Goal: Task Accomplishment & Management: Manage account settings

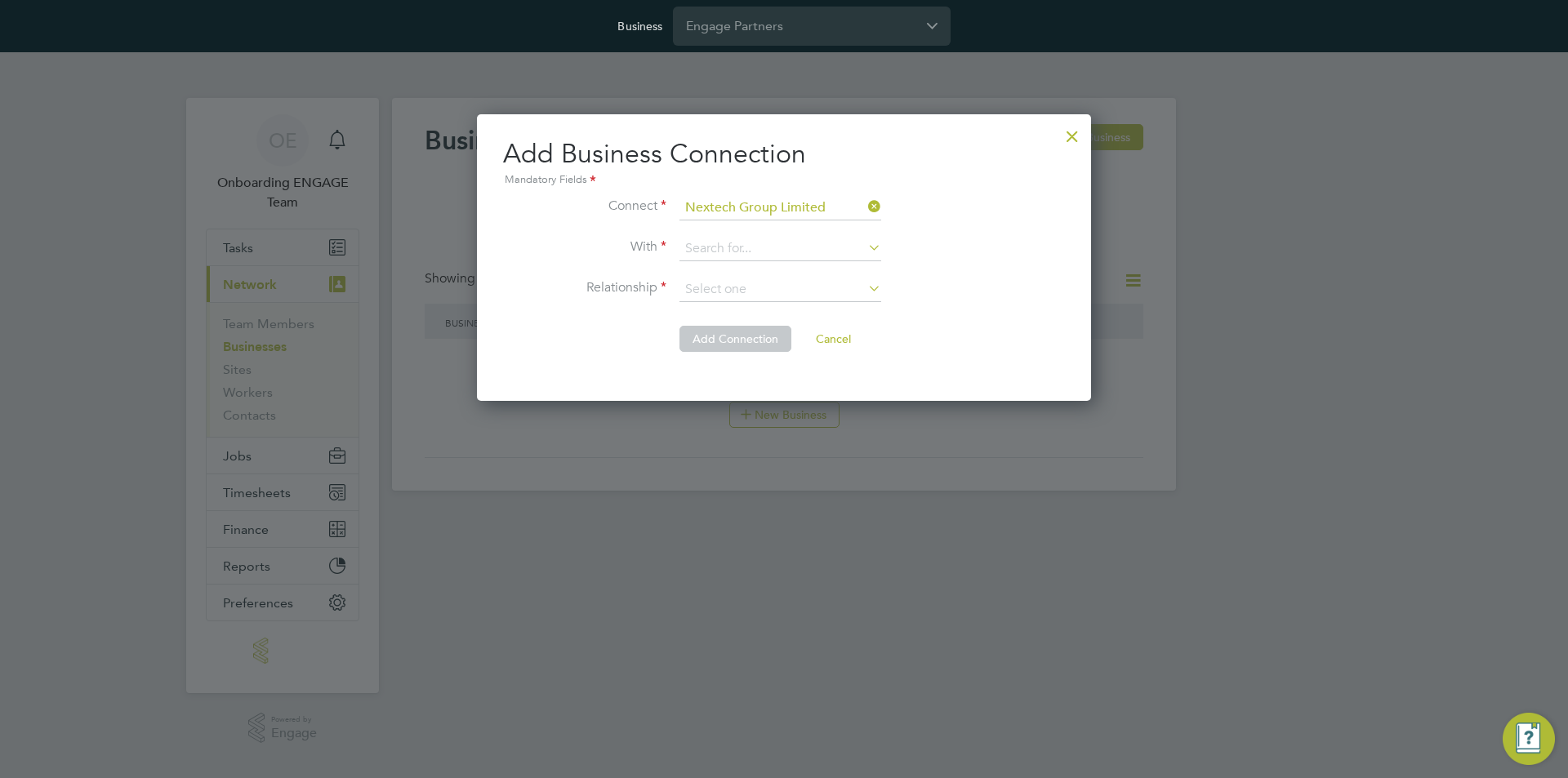
scroll to position [287, 614]
click at [1072, 139] on div at bounding box center [1072, 131] width 29 height 29
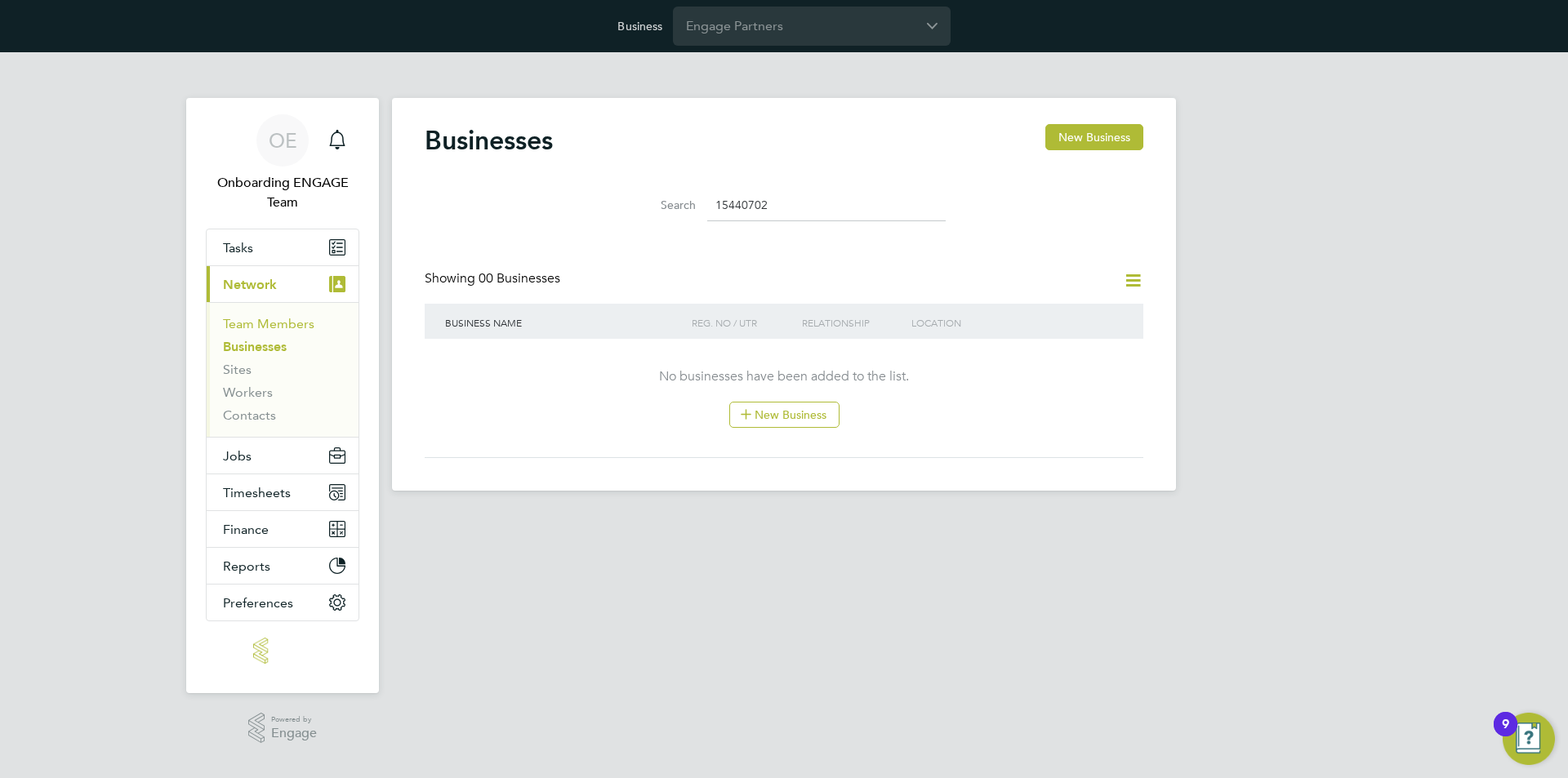
click at [285, 324] on link "Team Members" at bounding box center [268, 323] width 91 height 16
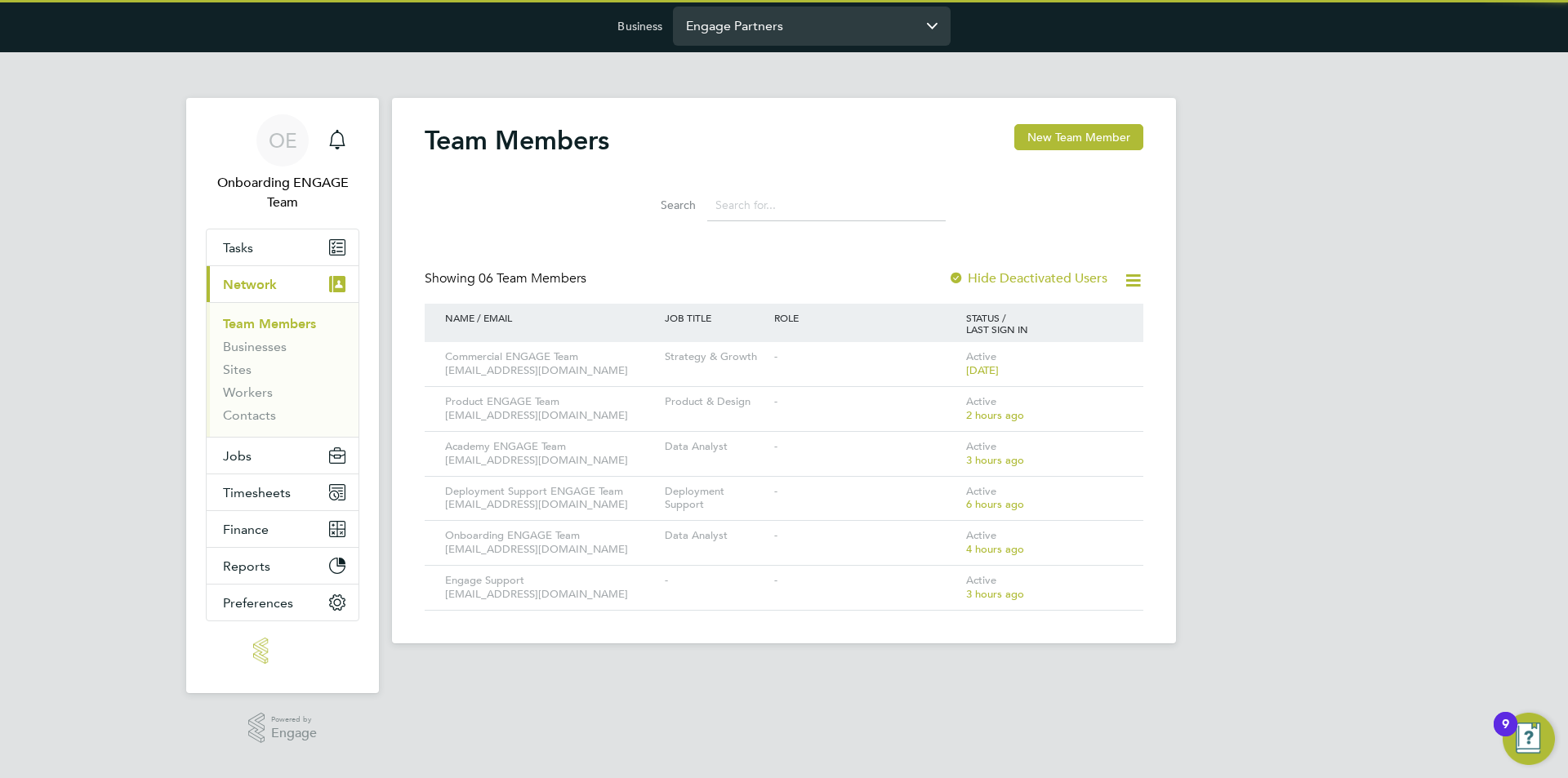
click at [783, 28] on input "Engage Partners" at bounding box center [812, 26] width 278 height 39
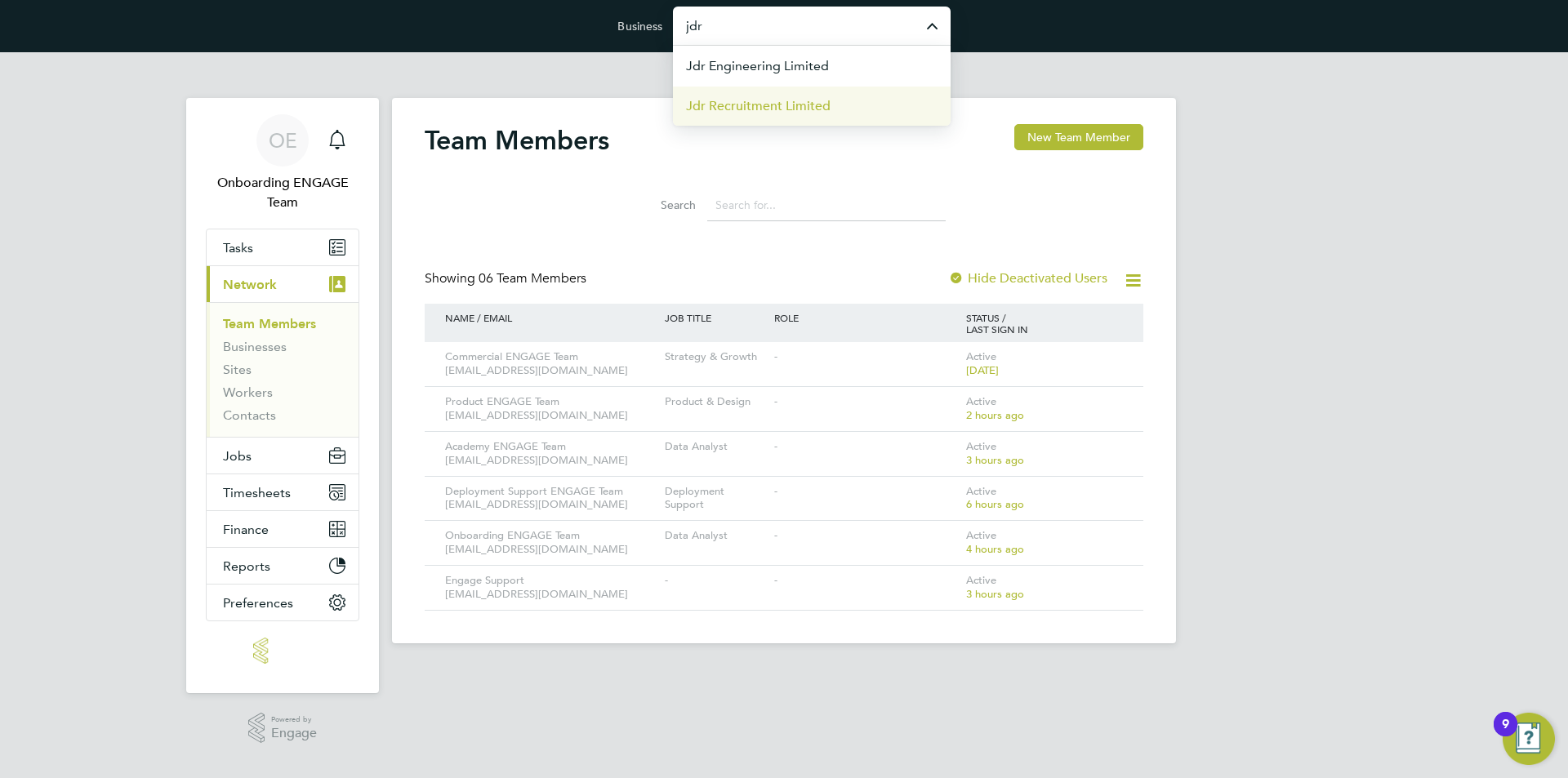
click at [794, 97] on span "Jdr Recruitment Limited" at bounding box center [758, 106] width 145 height 19
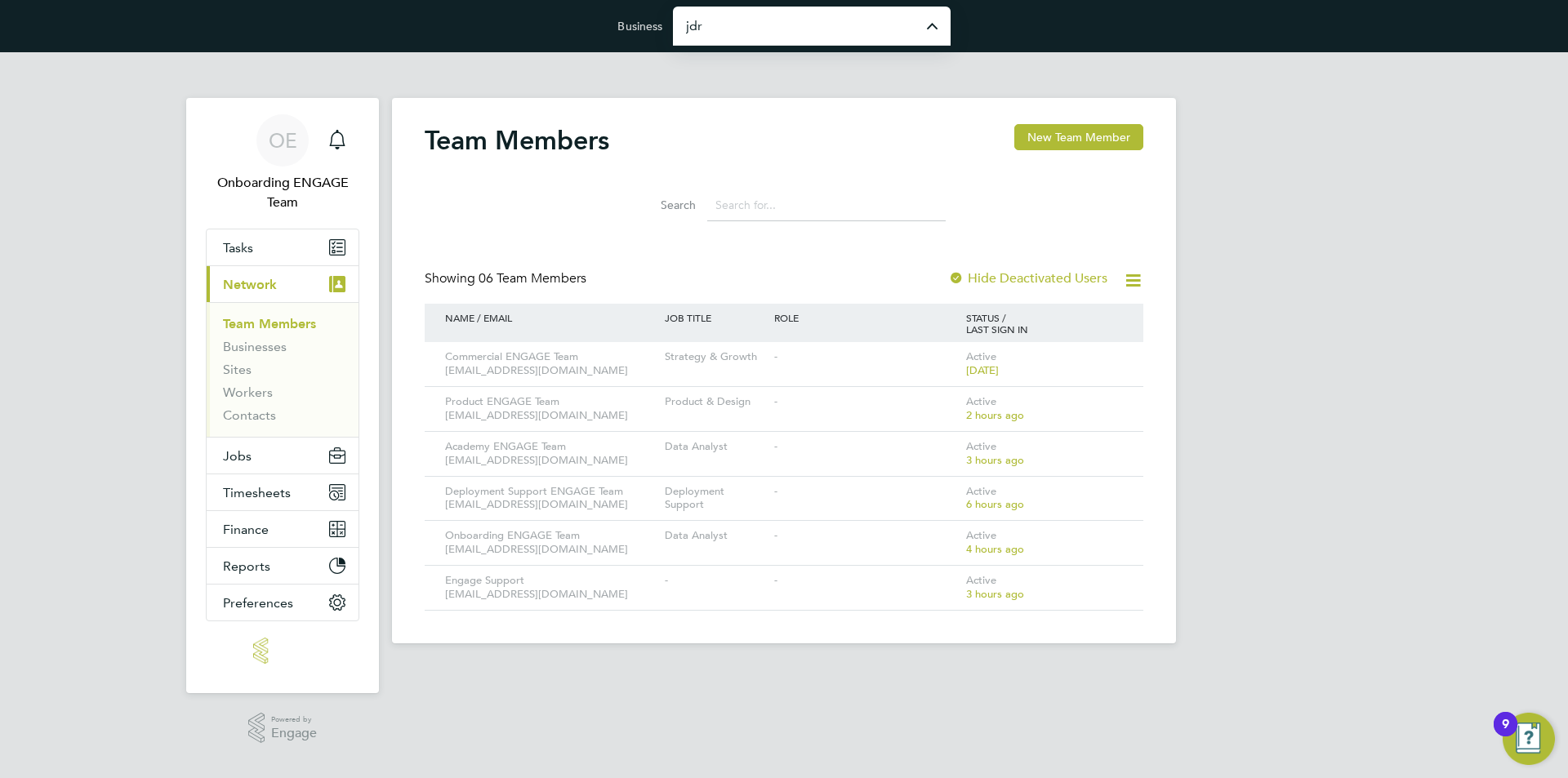
type input "Jdr Recruitment Limited"
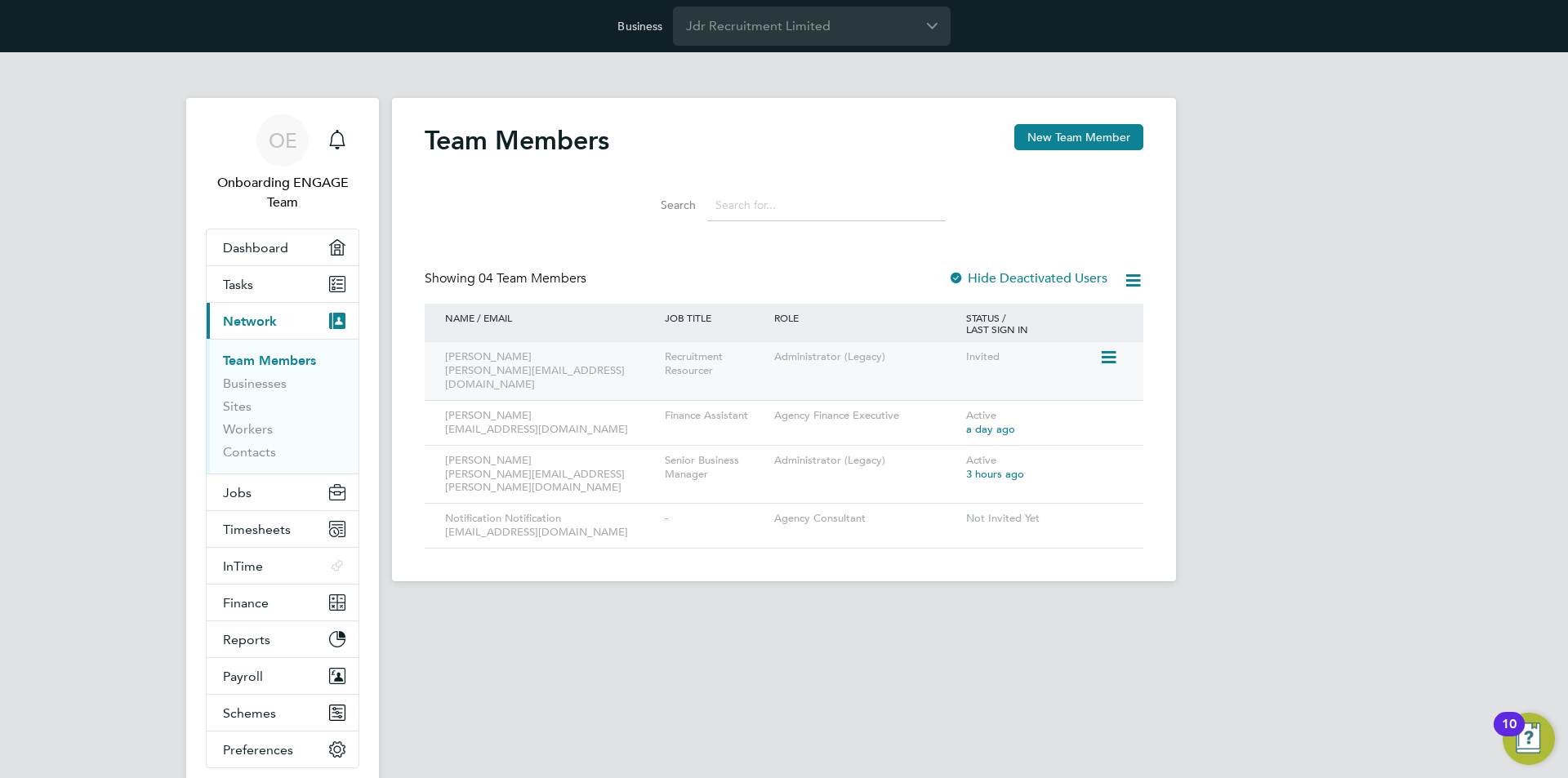
click at [1107, 358] on icon at bounding box center [1108, 357] width 17 height 19
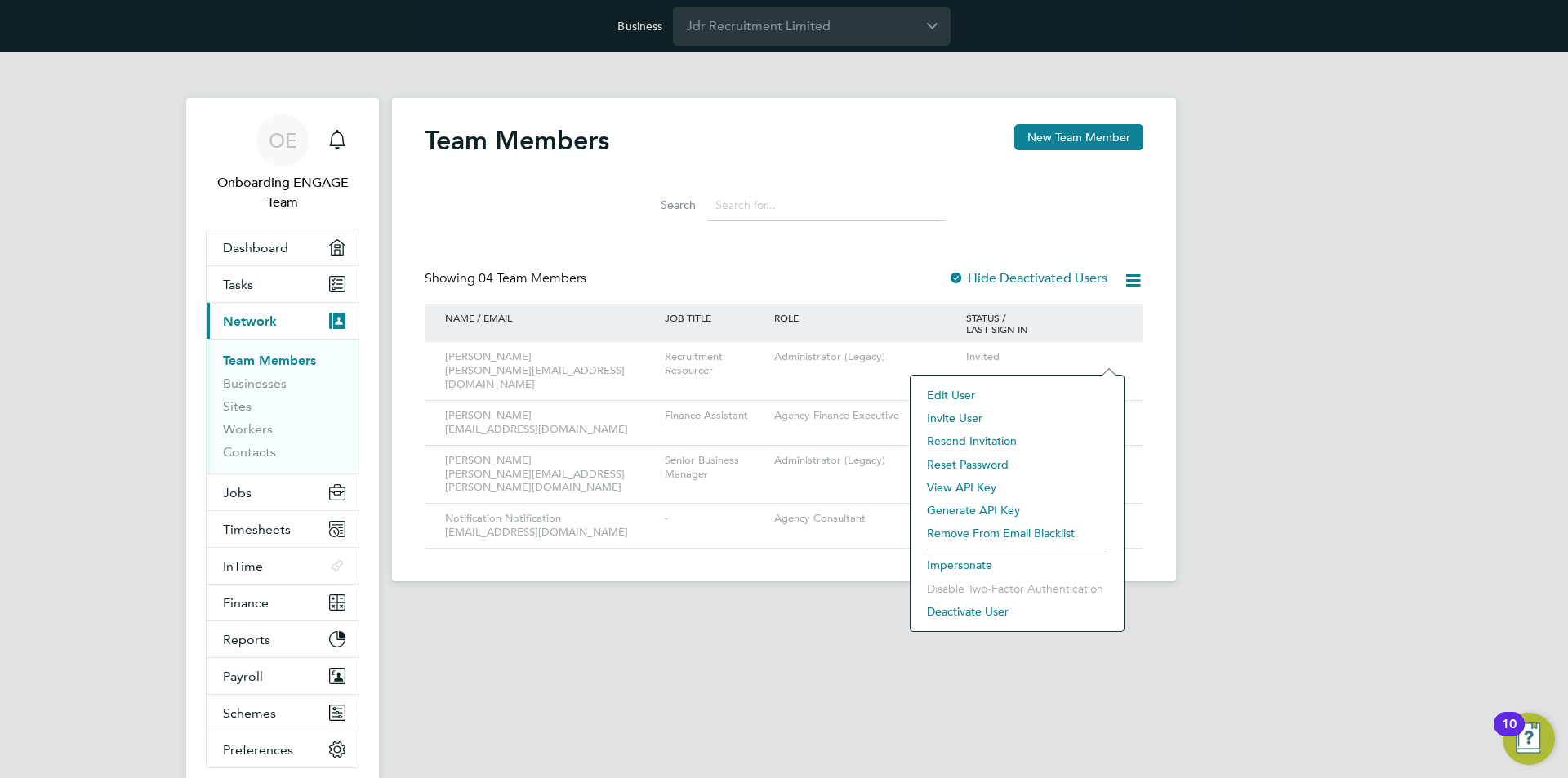
click at [974, 435] on li "Resend Invitation" at bounding box center [1016, 441] width 197 height 23
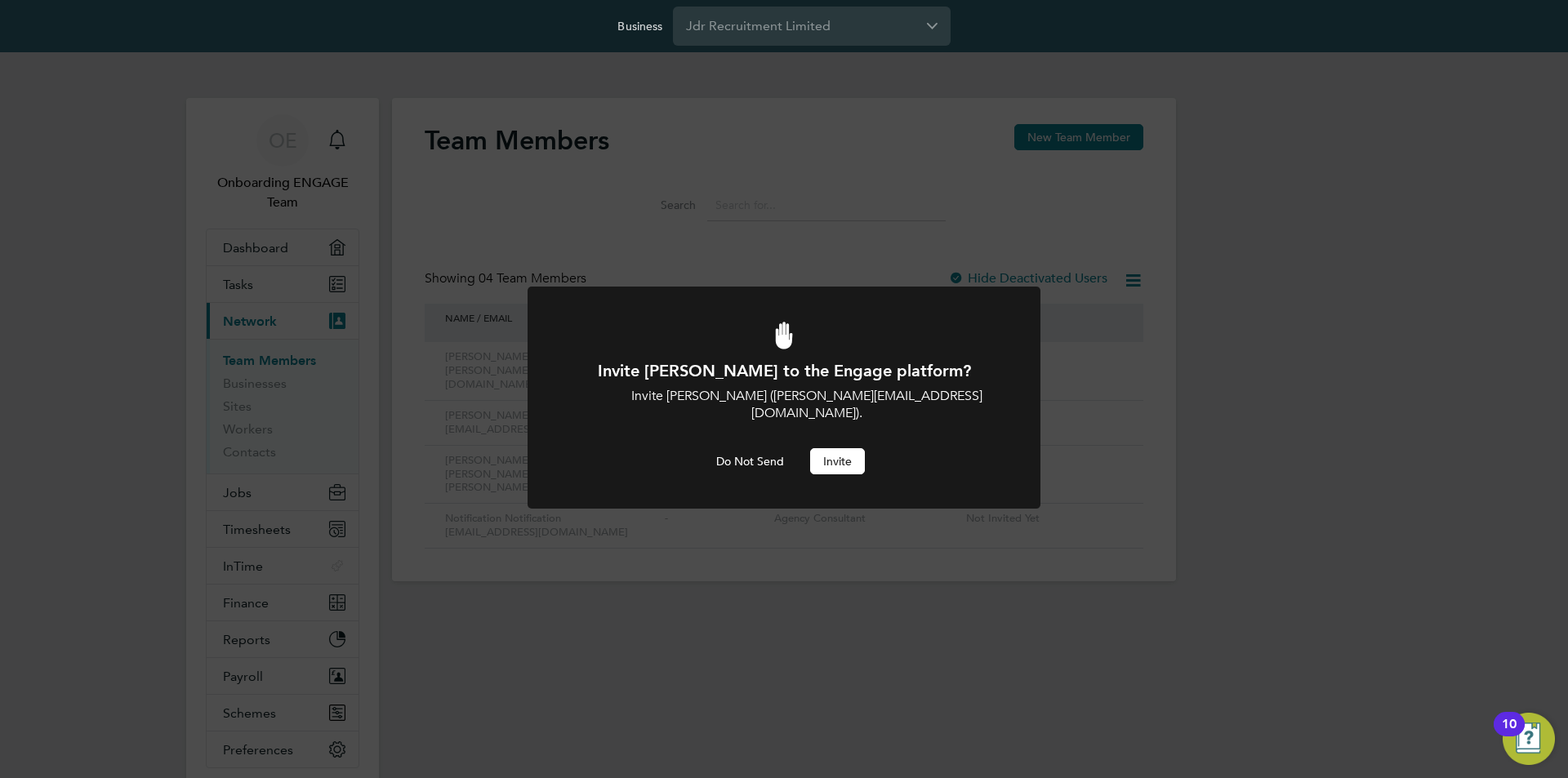
click at [838, 448] on button "Invite" at bounding box center [837, 461] width 54 height 26
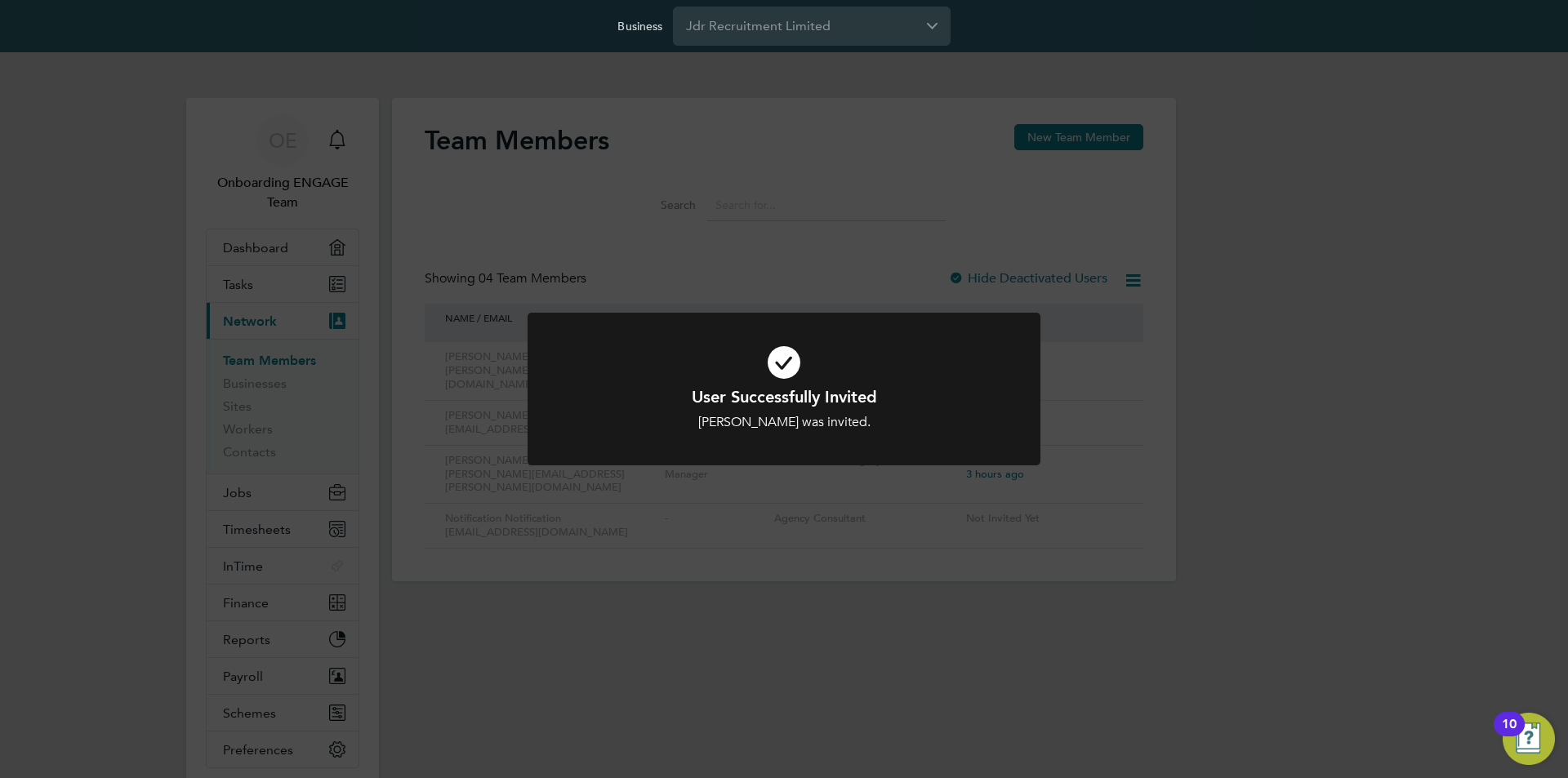
click at [1313, 374] on div "User Successfully Invited [PERSON_NAME] was invited. Cancel Okay" at bounding box center [784, 389] width 1568 height 778
